Goal: Task Accomplishment & Management: Manage account settings

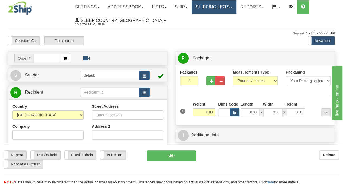
click at [237, 9] on link "Shipping lists" at bounding box center [214, 7] width 45 height 14
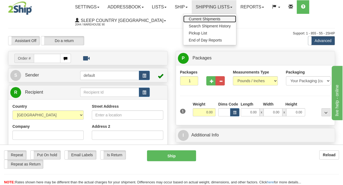
click at [224, 21] on link "Current Shipments" at bounding box center [209, 18] width 53 height 7
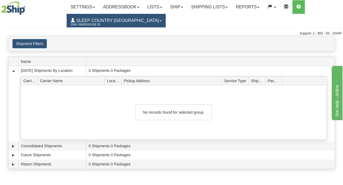
click at [133, 20] on link "Sleep Country Canada 2044 / Warehouse 90" at bounding box center [116, 21] width 99 height 14
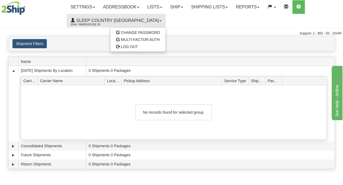
click at [154, 24] on ul "Settings Shipping Preferences Fields Preferences New Addressbook Recipients Sen…" at bounding box center [204, 13] width 275 height 27
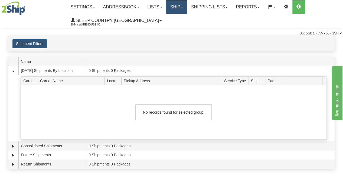
click at [183, 8] on span at bounding box center [182, 7] width 2 height 1
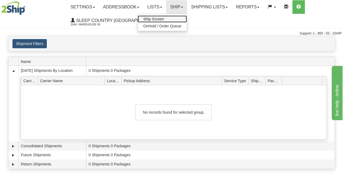
click at [163, 18] on span "Ship Screen" at bounding box center [153, 19] width 21 height 4
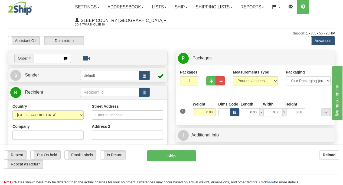
click at [48, 55] on input "text" at bounding box center [47, 58] width 26 height 9
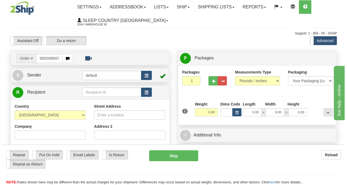
scroll to position [0, 2]
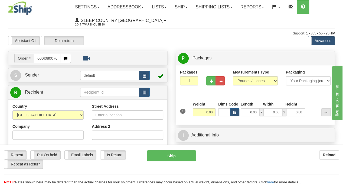
type input "9000I080076"
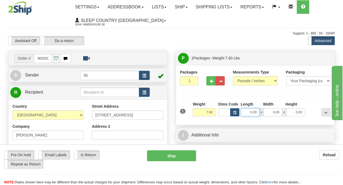
drag, startPoint x: 245, startPoint y: 112, endPoint x: 265, endPoint y: 111, distance: 19.5
click at [265, 111] on div "0.00 x 0.00 x 0.00" at bounding box center [273, 112] width 65 height 8
type input "31.00"
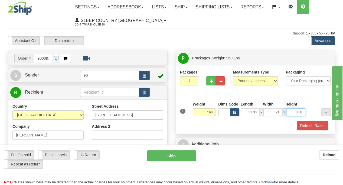
type input "21.00"
type input "10.00"
click at [307, 124] on button "Refresh Rates" at bounding box center [312, 125] width 31 height 9
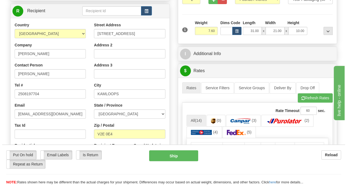
scroll to position [136, 0]
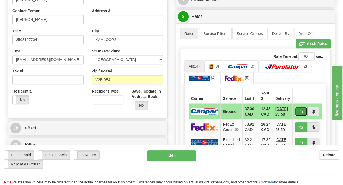
click at [303, 110] on span "button" at bounding box center [301, 112] width 4 height 4
type input "1"
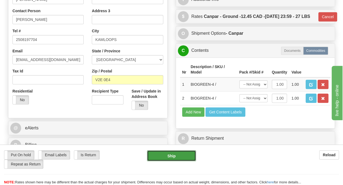
click at [169, 156] on button "Ship" at bounding box center [171, 155] width 49 height 11
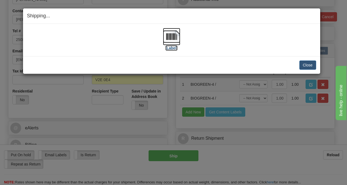
click at [169, 35] on img at bounding box center [171, 36] width 17 height 17
click at [312, 64] on button "Close" at bounding box center [308, 64] width 17 height 9
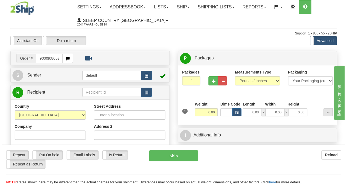
scroll to position [0, 2]
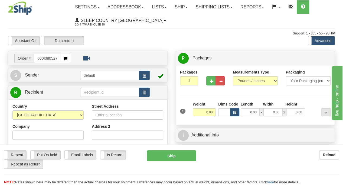
type input "9000I080527"
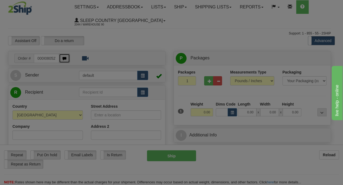
scroll to position [0, 0]
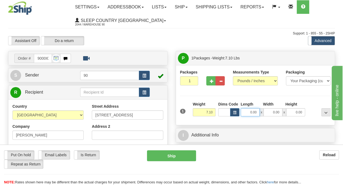
drag, startPoint x: 248, startPoint y: 111, endPoint x: 261, endPoint y: 112, distance: 12.5
click at [261, 112] on div "0.00 x 0.00 x 0.00" at bounding box center [273, 112] width 65 height 8
type input "13.00"
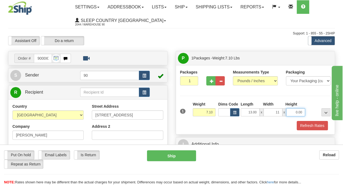
type input "11.00"
type input "5.00"
click at [323, 123] on button "Refresh Rates" at bounding box center [312, 125] width 31 height 9
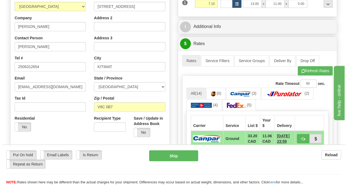
scroll to position [136, 0]
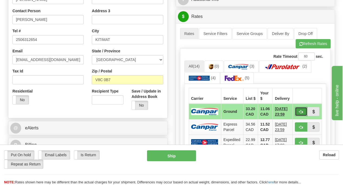
click at [300, 110] on span "button" at bounding box center [301, 112] width 4 height 4
type input "1"
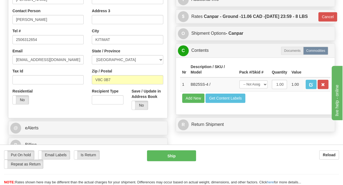
click at [196, 150] on div "Put On hold Put On hold Email Labels Email Labels Edit Is Return Is Return Repe…" at bounding box center [171, 164] width 343 height 40
click at [192, 156] on button "Ship" at bounding box center [171, 155] width 49 height 11
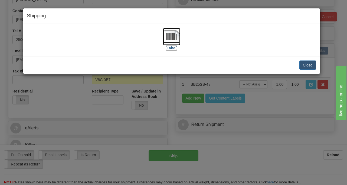
click at [173, 47] on label "[Label]" at bounding box center [172, 47] width 12 height 5
click at [302, 62] on button "Close" at bounding box center [308, 64] width 17 height 9
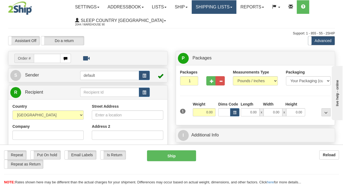
click at [233, 7] on link "Shipping lists" at bounding box center [214, 7] width 45 height 14
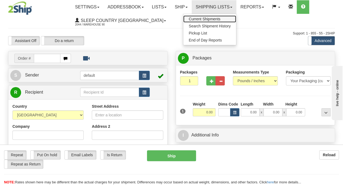
click at [217, 16] on link "Current Shipments" at bounding box center [209, 18] width 53 height 7
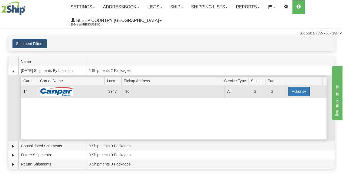
click at [304, 90] on button "Actions" at bounding box center [299, 91] width 22 height 9
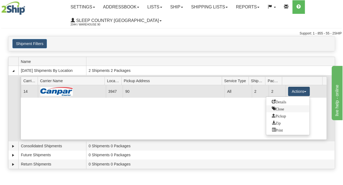
click at [282, 108] on span "Close" at bounding box center [278, 109] width 12 height 4
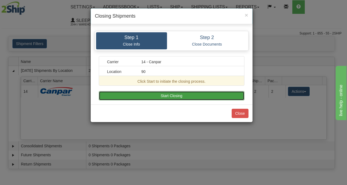
click at [204, 96] on button "Start Closing" at bounding box center [172, 95] width 146 height 9
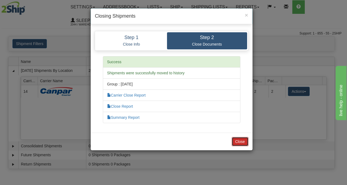
click at [242, 138] on button "Close" at bounding box center [240, 141] width 17 height 9
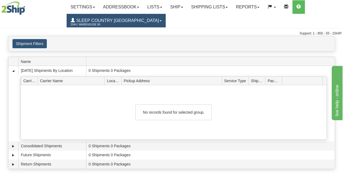
click at [116, 21] on span "Sleep Country [GEOGRAPHIC_DATA]" at bounding box center [117, 20] width 84 height 5
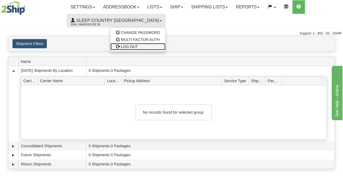
click at [121, 45] on span "LOG OUT" at bounding box center [129, 46] width 17 height 4
